Goal: Task Accomplishment & Management: Use online tool/utility

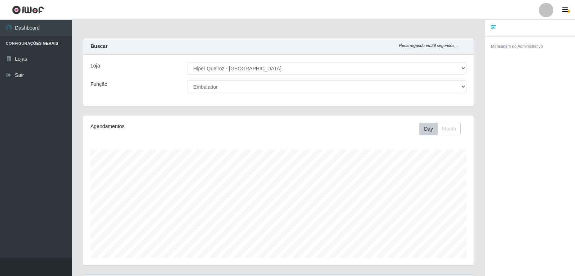
select select "513"
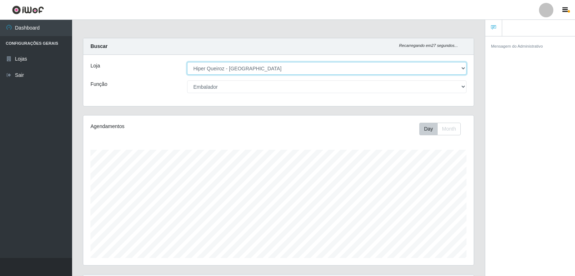
click at [465, 67] on select "[Selecione...] Hiper Queiroz - [GEOGRAPHIC_DATA]" at bounding box center [326, 68] width 279 height 13
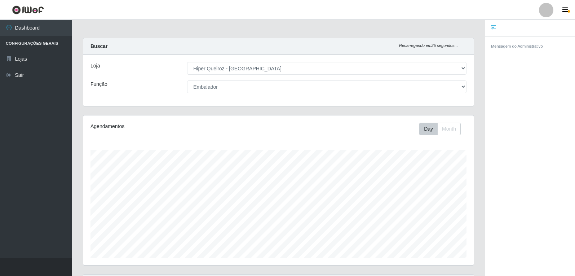
click at [501, 130] on div "Mensagem do Administrativo" at bounding box center [530, 157] width 90 height 242
click at [33, 41] on li "Configurações Gerais" at bounding box center [36, 43] width 72 height 15
click at [34, 27] on link "Dashboard" at bounding box center [36, 28] width 72 height 16
click at [33, 26] on link "Dashboard" at bounding box center [36, 28] width 72 height 16
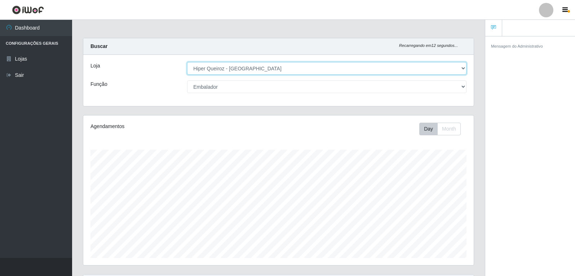
click at [465, 67] on select "[Selecione...] Hiper Queiroz - [GEOGRAPHIC_DATA]" at bounding box center [326, 68] width 279 height 13
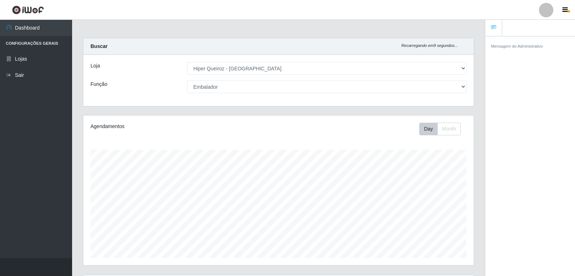
click at [280, 96] on div "Loja [Selecione...] Hiper Queiroz - Macau Função [Selecione...] Embalador Embal…" at bounding box center [278, 80] width 390 height 51
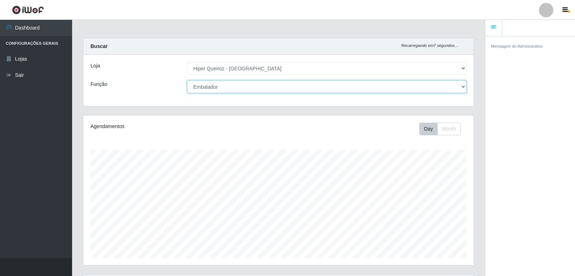
click at [289, 90] on select "[Selecione...] Embalador Embalador + Embalador ++ Operador de Caixa Operador de…" at bounding box center [326, 86] width 279 height 13
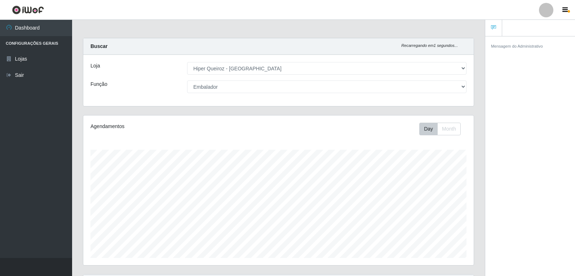
click at [530, 123] on div "Mensagem do Administrativo" at bounding box center [530, 157] width 90 height 242
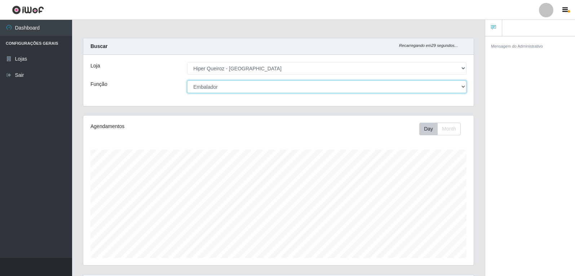
click at [462, 85] on select "[Selecione...] Embalador Embalador + Embalador ++ Operador de Caixa Operador de…" at bounding box center [326, 86] width 279 height 13
click at [187, 80] on select "[Selecione...] Embalador Embalador + Embalador ++ Operador de Caixa Operador de…" at bounding box center [326, 86] width 279 height 13
click at [462, 84] on select "[Selecione...] Embalador Embalador + Embalador ++ Operador de Caixa Operador de…" at bounding box center [326, 86] width 279 height 13
select select "1"
click at [187, 80] on select "[Selecione...] Embalador Embalador + Embalador ++ Operador de Caixa Operador de…" at bounding box center [326, 86] width 279 height 13
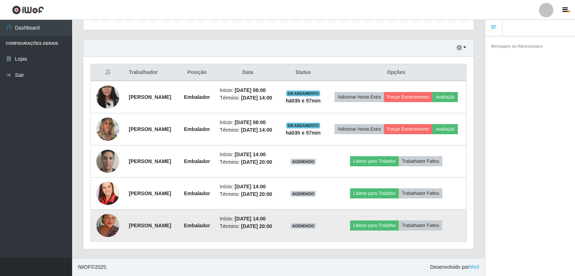
scroll to position [300, 0]
